Goal: Go to known website: Go to known website

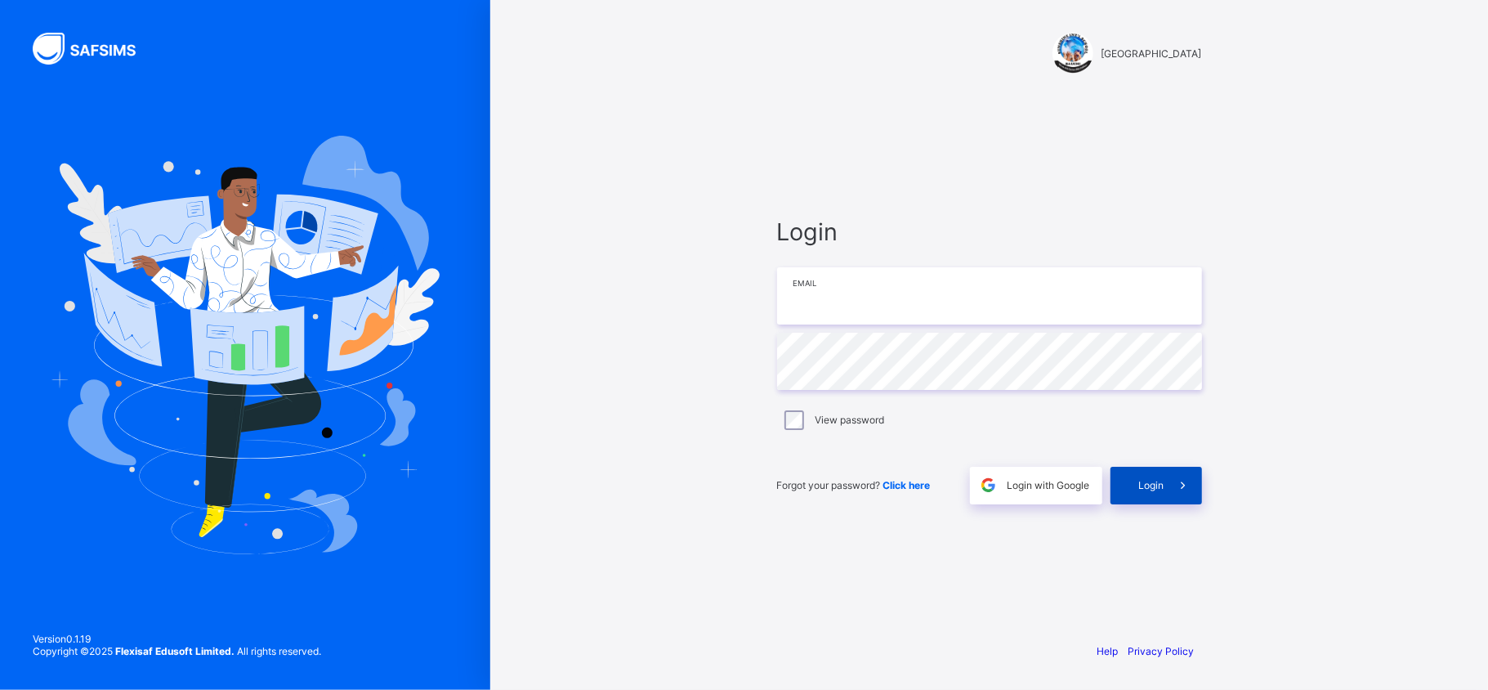
type input "**********"
click at [1152, 479] on span "Login" at bounding box center [1151, 485] width 25 height 12
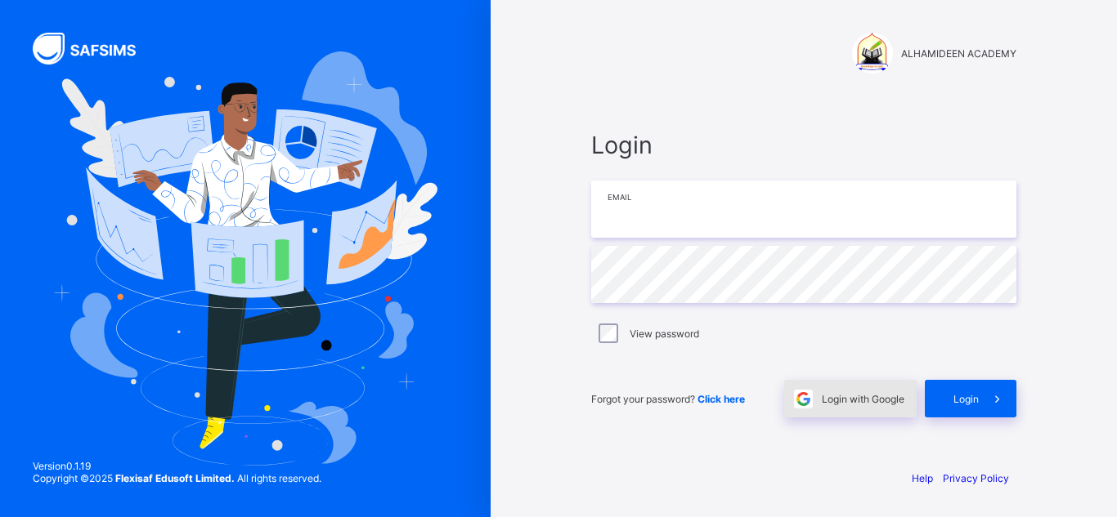
type input "**********"
click at [861, 406] on div "Login with Google" at bounding box center [850, 399] width 132 height 38
